Goal: Obtain resource: Download file/media

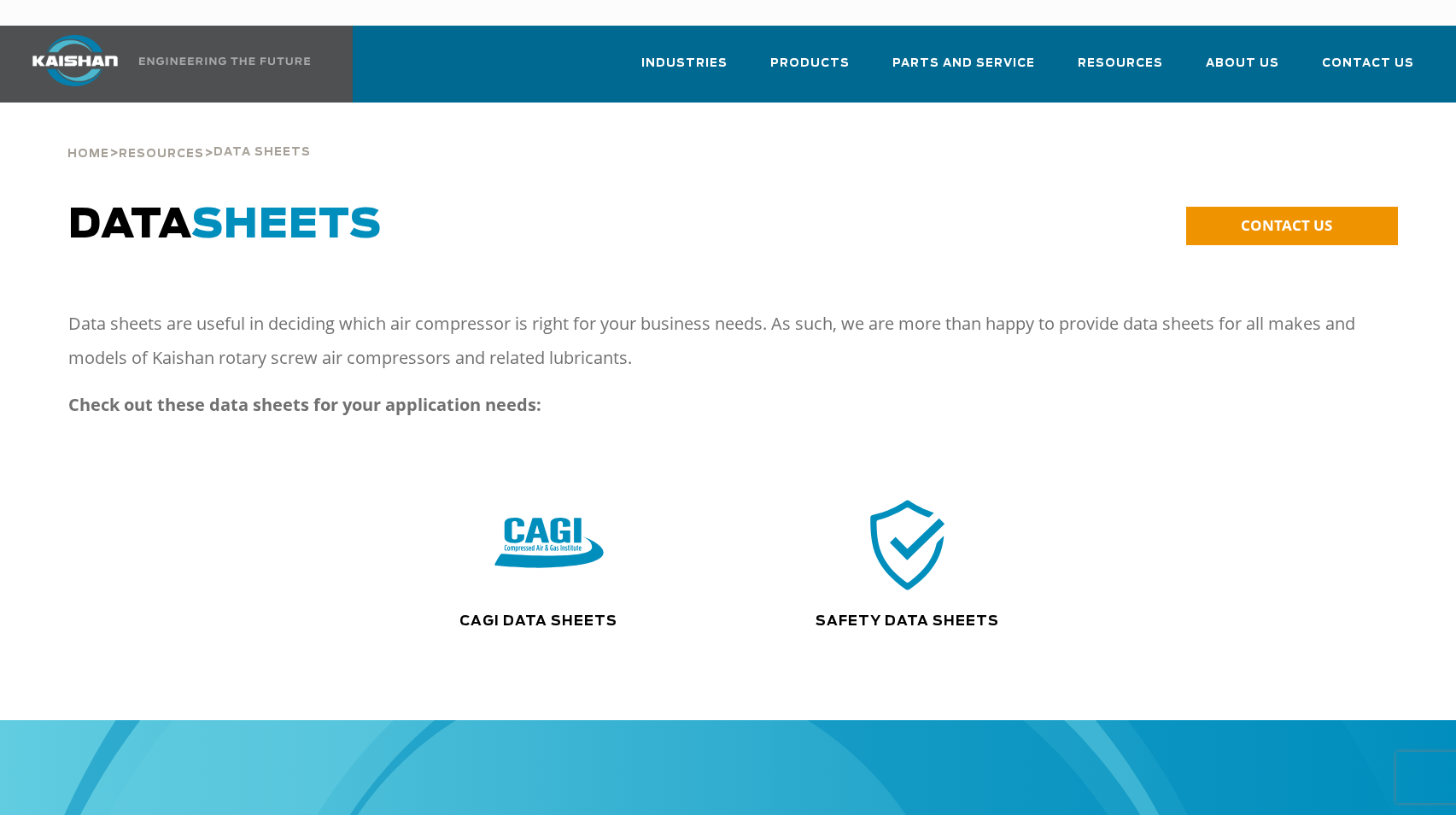
click at [535, 528] on img at bounding box center [549, 544] width 110 height 111
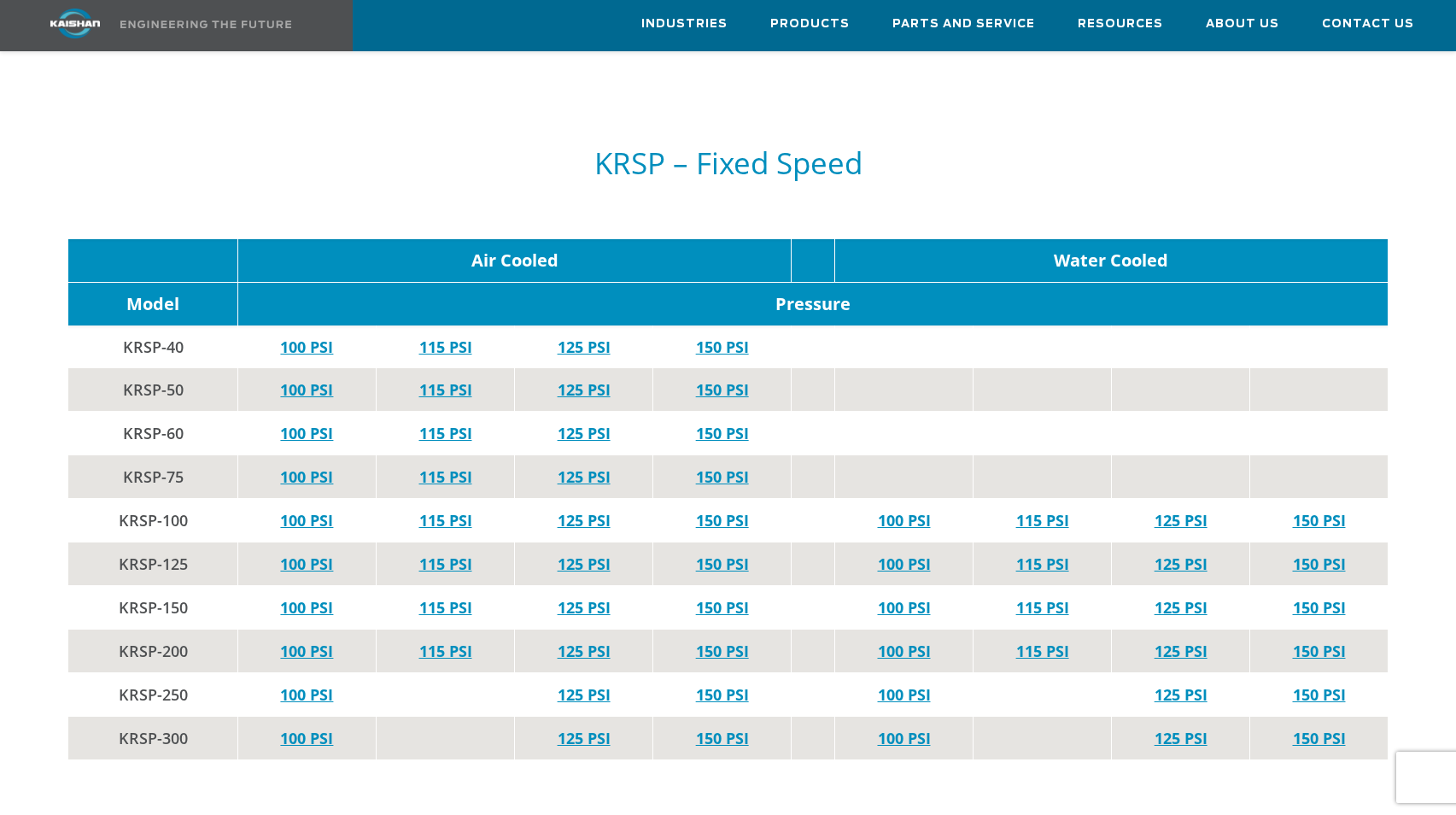
scroll to position [3108, 0]
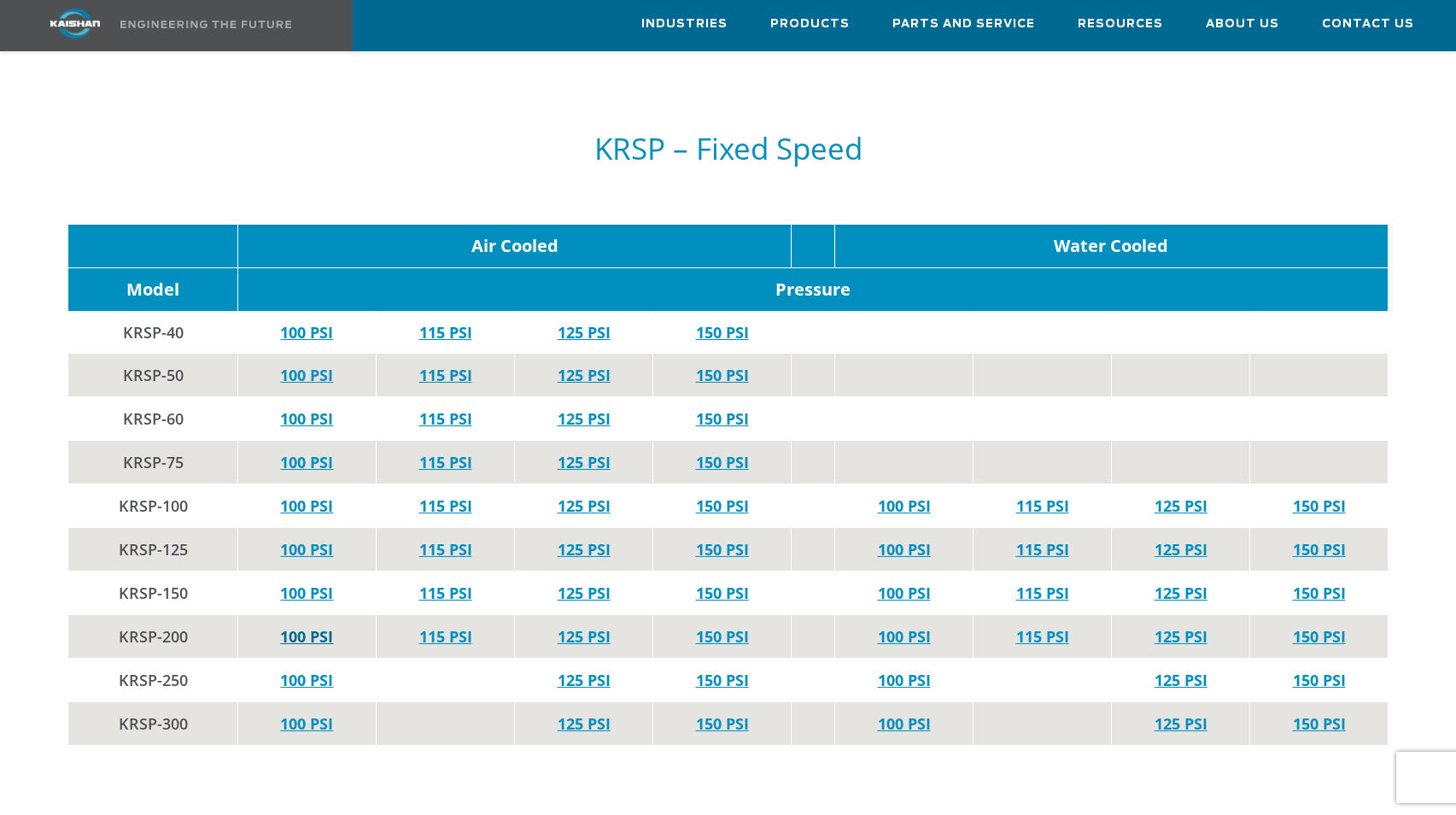
click at [298, 626] on link "100 PSI" at bounding box center [306, 636] width 52 height 20
click at [295, 669] on link "100 PSI" at bounding box center [306, 680] width 52 height 20
